Goal: Transaction & Acquisition: Purchase product/service

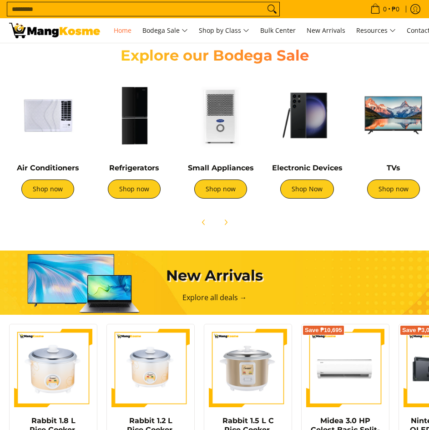
scroll to position [273, 0]
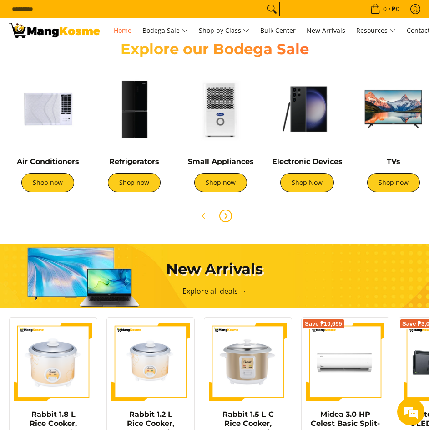
click at [223, 222] on button "Next" at bounding box center [226, 216] width 20 height 20
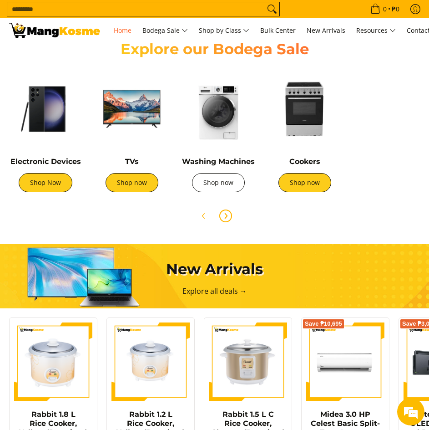
scroll to position [0, 272]
click at [224, 182] on link "Shop now" at bounding box center [218, 182] width 53 height 19
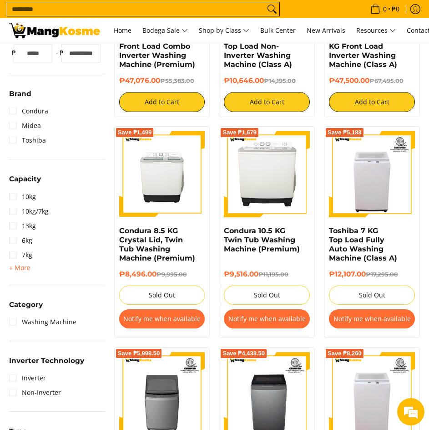
scroll to position [273, 0]
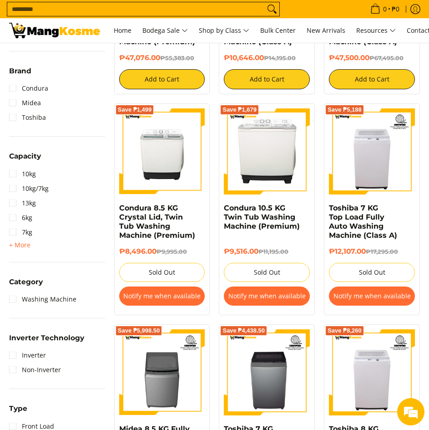
click at [360, 234] on div "Toshiba 7 KG Top Load Fully Auto Washing Machine (Class A)" at bounding box center [372, 224] width 86 height 43
click at [359, 222] on link "Toshiba 7 KG Top Load Fully Auto Washing Machine (Class A)" at bounding box center [363, 221] width 68 height 36
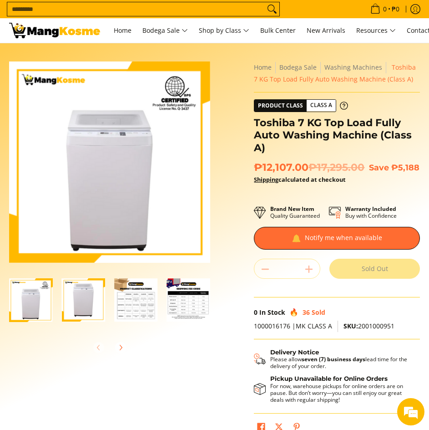
click at [128, 295] on img "Toshiba 7 KG Top Load Fully Auto Washing Machine (Class A)-3" at bounding box center [136, 300] width 44 height 44
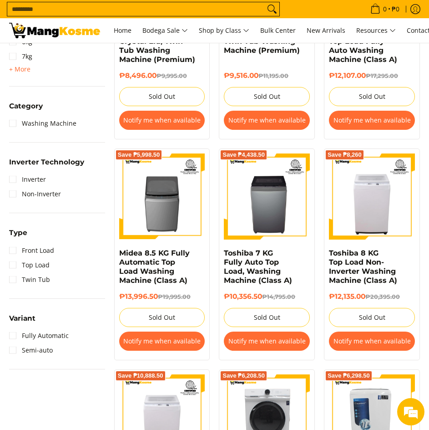
scroll to position [410, 0]
